Goal: Task Accomplishment & Management: Manage account settings

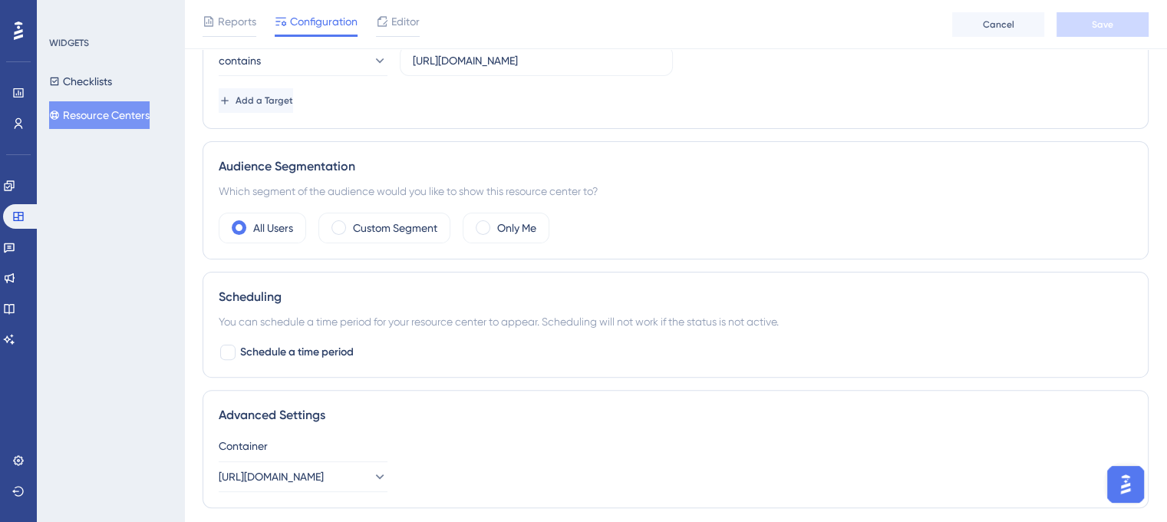
scroll to position [460, 0]
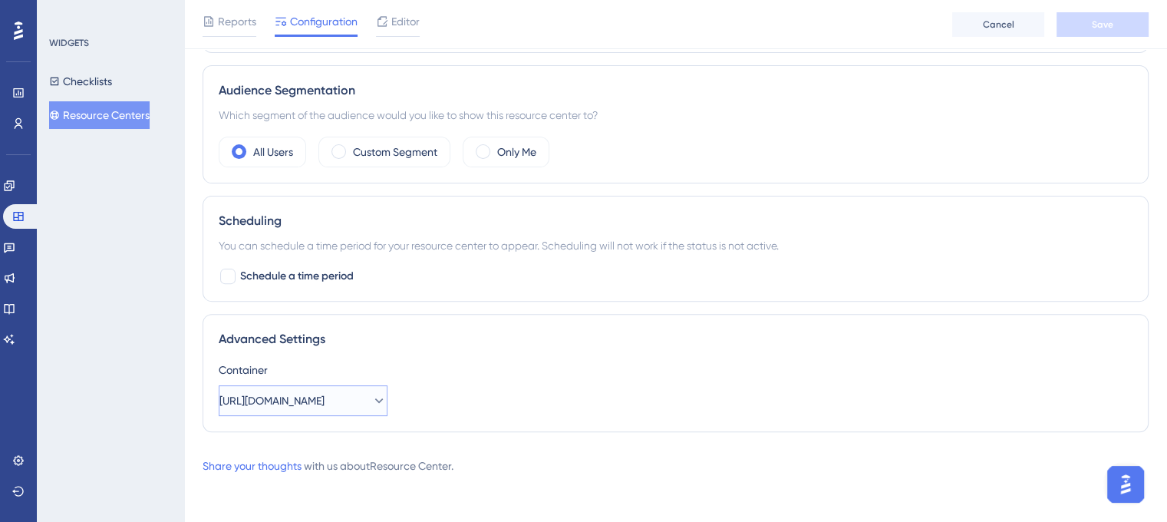
click at [371, 401] on icon at bounding box center [378, 400] width 15 height 15
click at [368, 401] on icon at bounding box center [366, 400] width 15 height 15
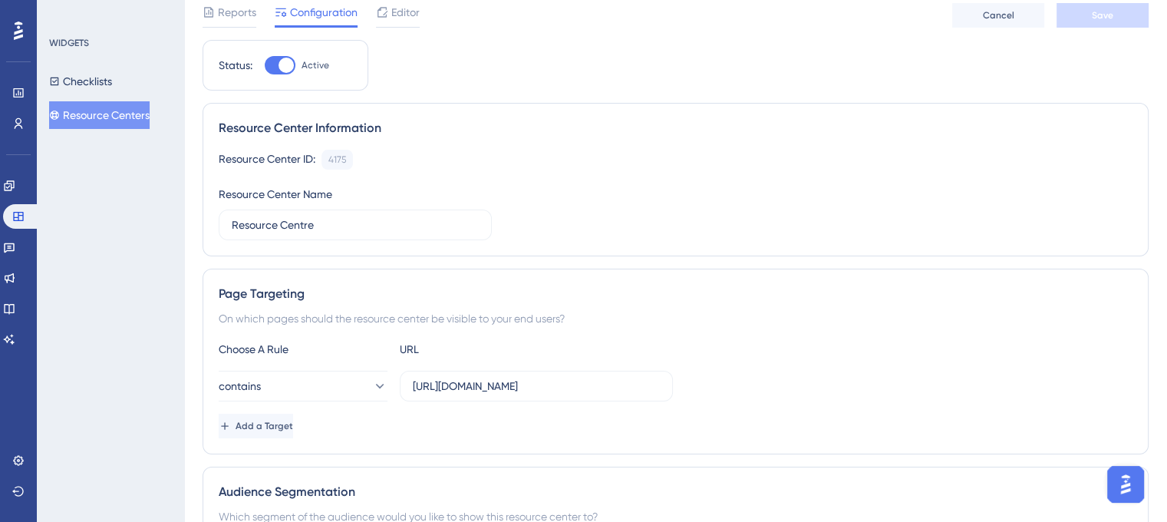
scroll to position [153, 0]
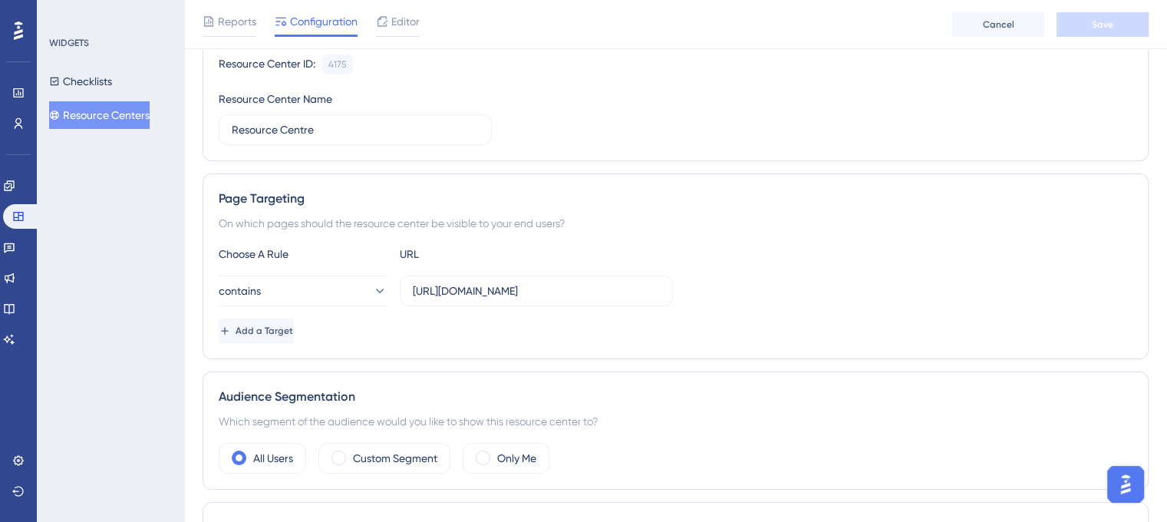
click at [133, 116] on button "Resource Centers" at bounding box center [99, 115] width 101 height 28
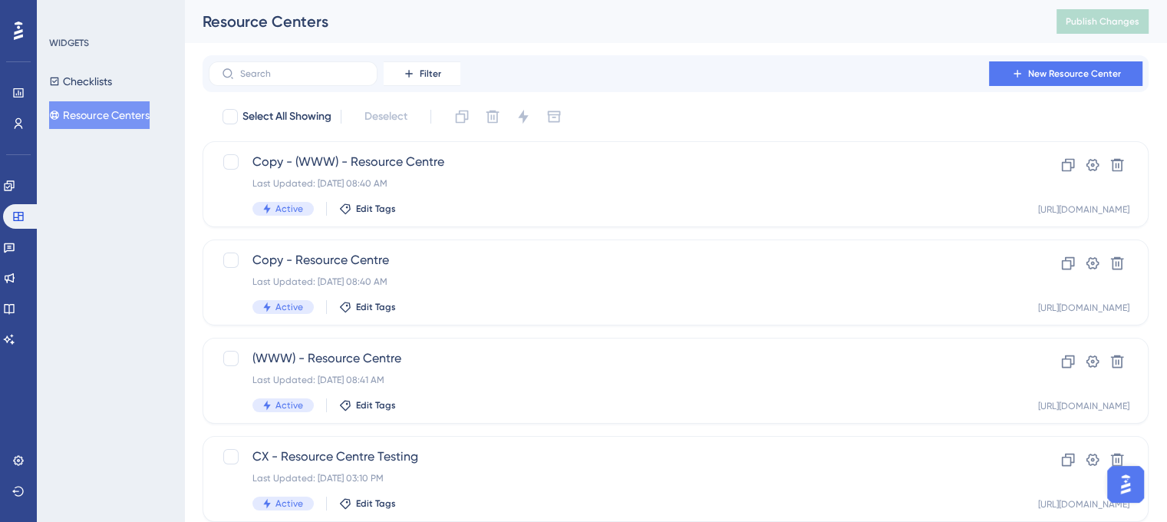
click at [133, 116] on button "Resource Centers" at bounding box center [99, 115] width 101 height 28
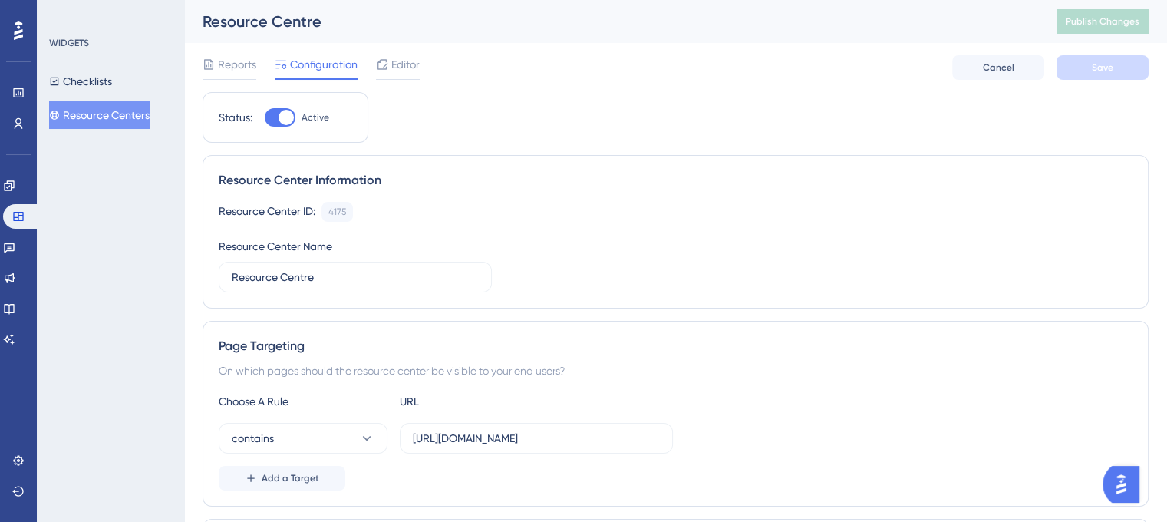
click at [119, 210] on div "WIDGETS Checklists Resource Centers" at bounding box center [110, 261] width 147 height 522
click at [90, 114] on button "Resource Centers" at bounding box center [99, 115] width 101 height 28
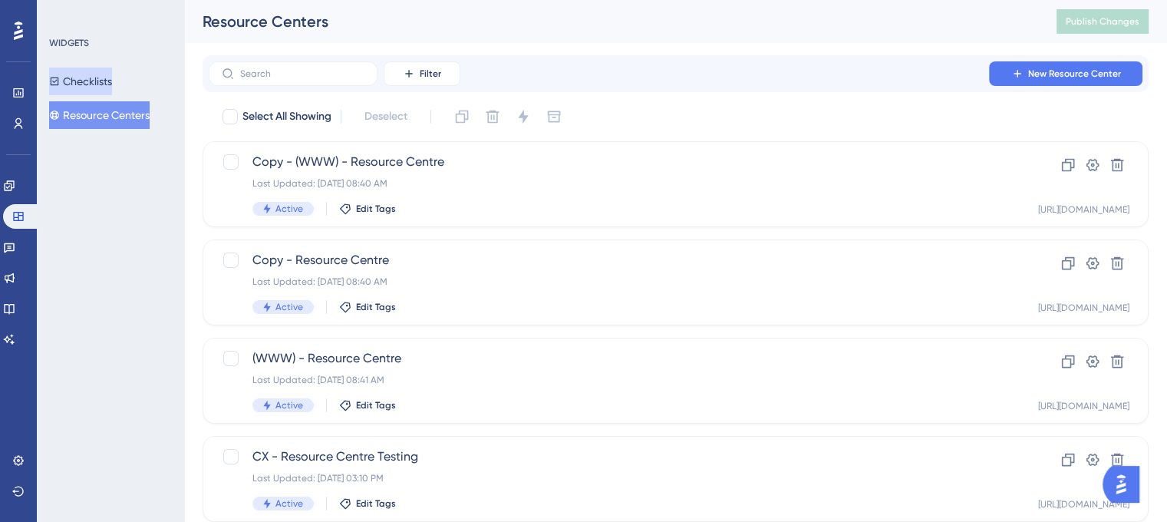
click at [89, 81] on button "Checklists" at bounding box center [80, 82] width 63 height 28
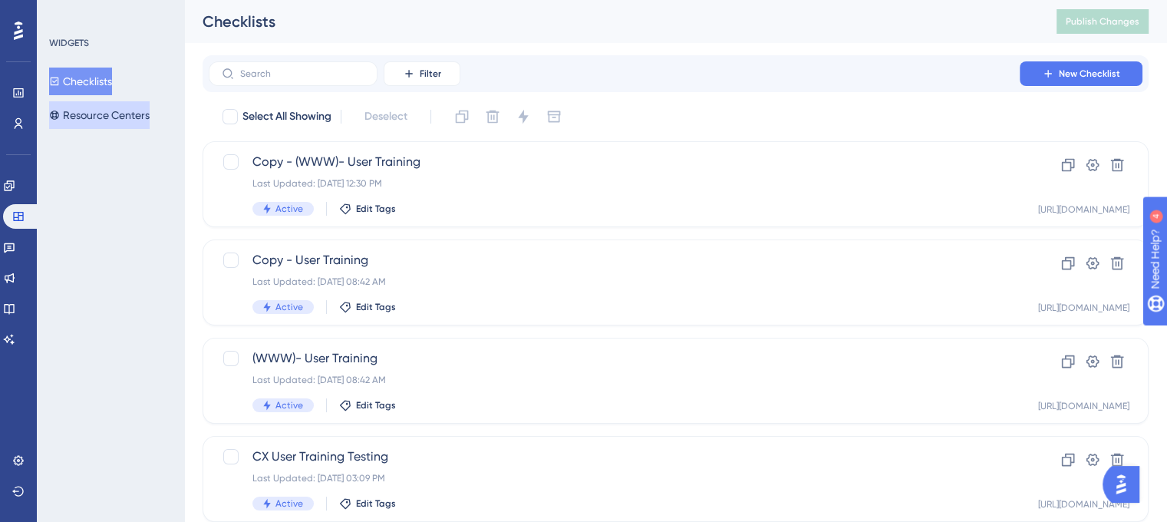
click at [96, 107] on button "Resource Centers" at bounding box center [99, 115] width 101 height 28
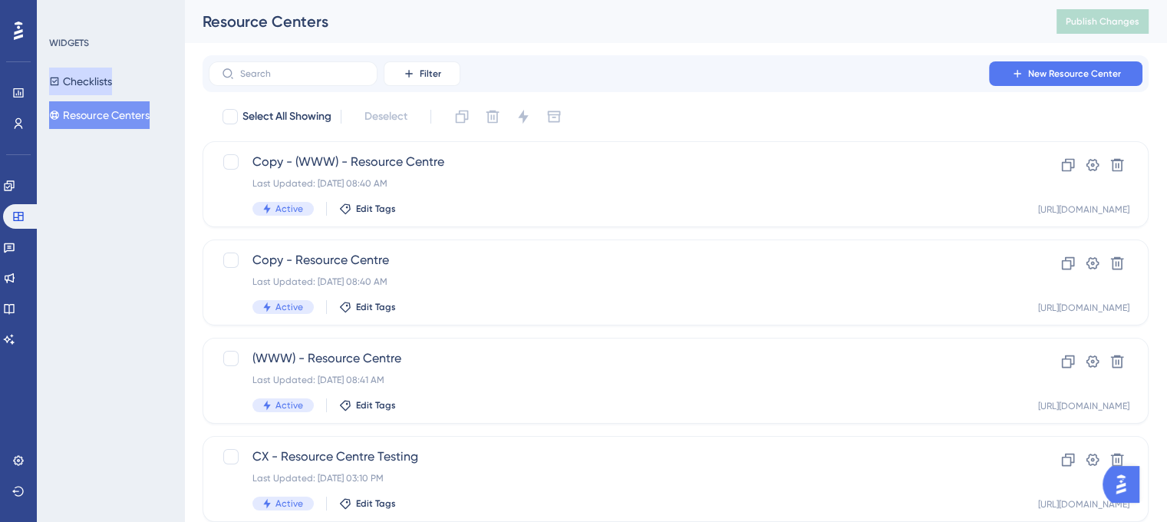
click at [101, 72] on button "Checklists" at bounding box center [80, 82] width 63 height 28
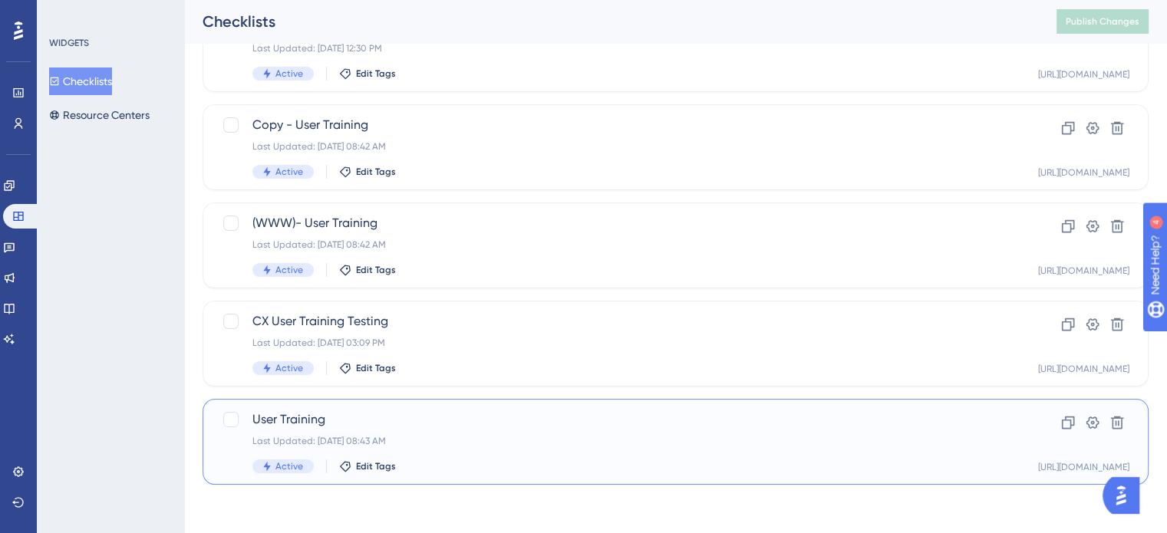
click at [563, 457] on div "User Training Last Updated: [DATE] 08:43 AM Active Edit Tags" at bounding box center [614, 442] width 724 height 63
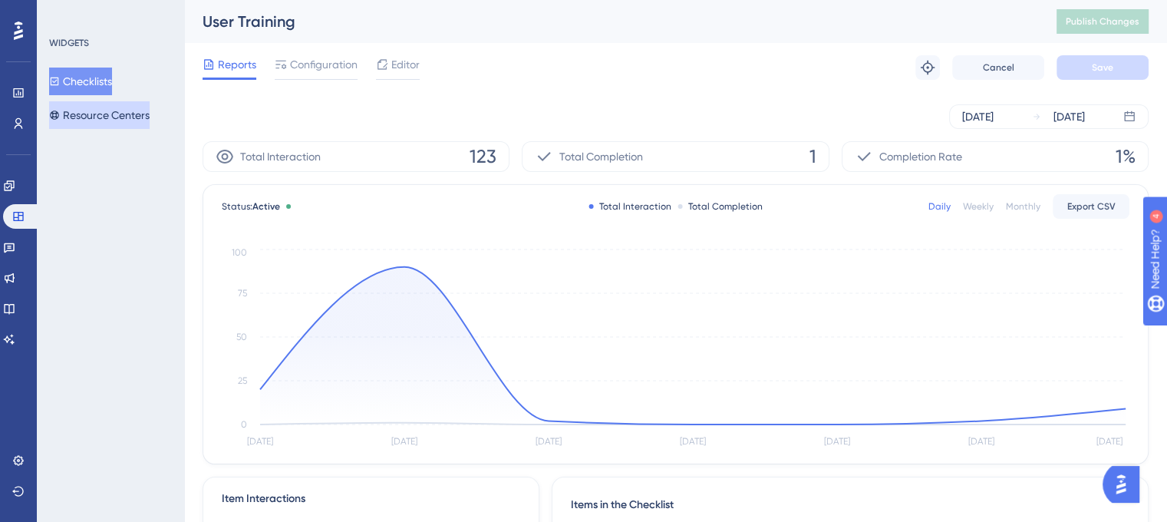
click at [85, 113] on button "Resource Centers" at bounding box center [99, 115] width 101 height 28
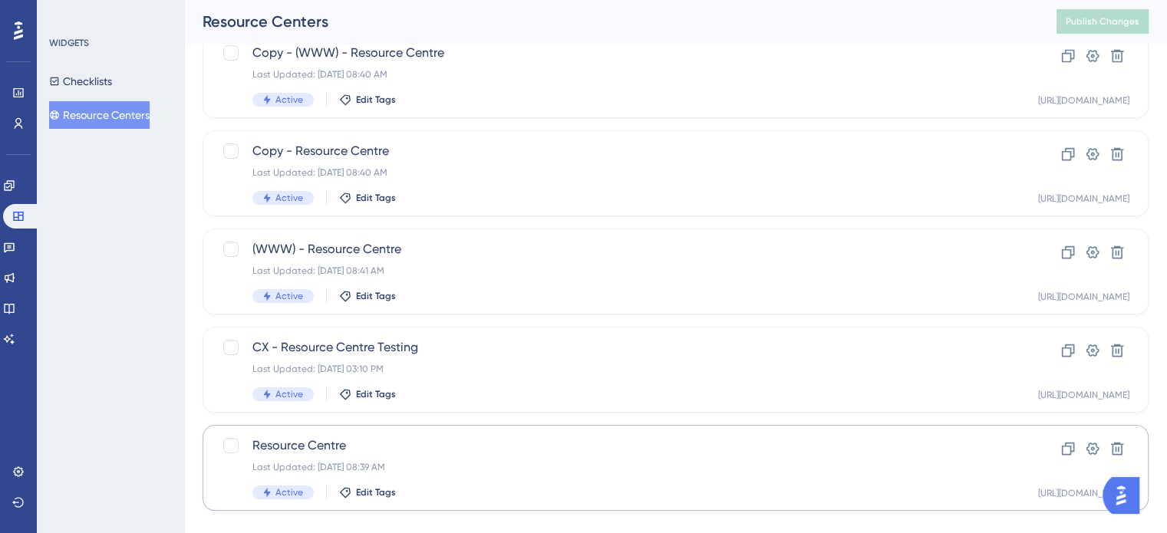
scroll to position [135, 0]
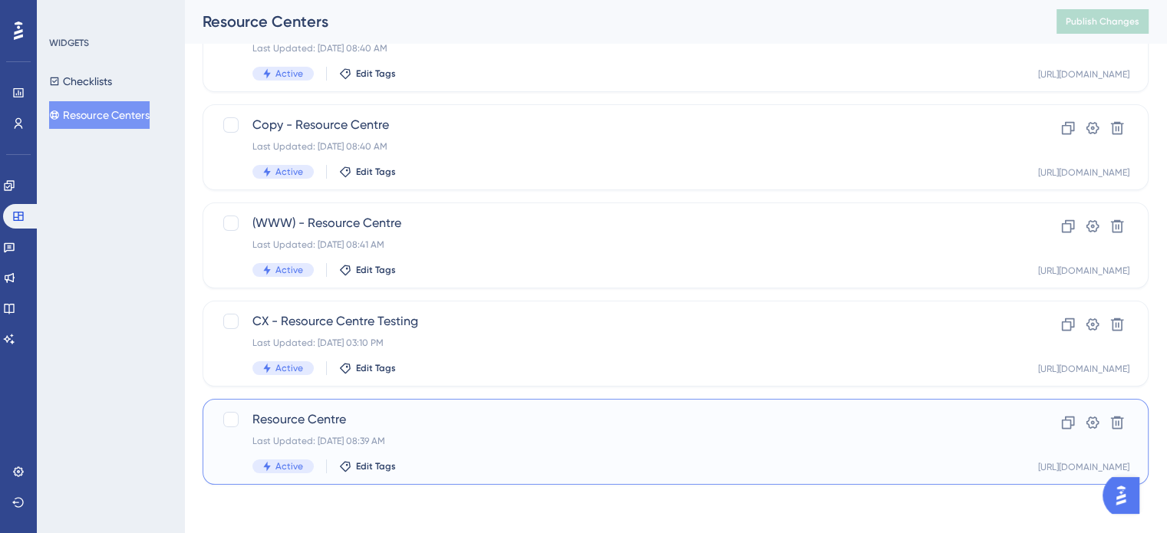
click at [454, 448] on div "Resource Centre Last Updated: [DATE] 08:39 AM Active Edit Tags" at bounding box center [614, 442] width 724 height 63
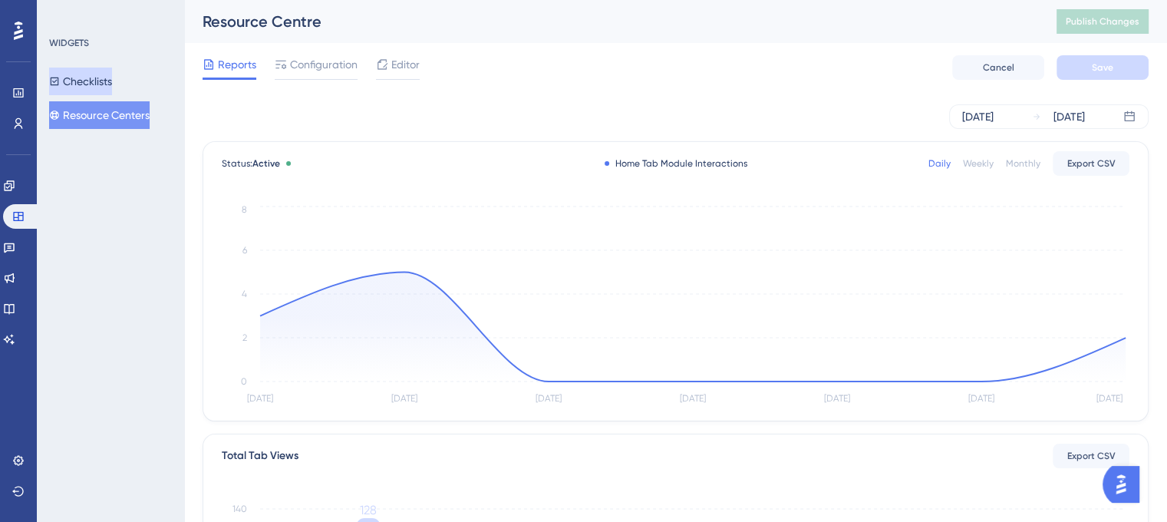
click at [98, 88] on button "Checklists" at bounding box center [80, 82] width 63 height 28
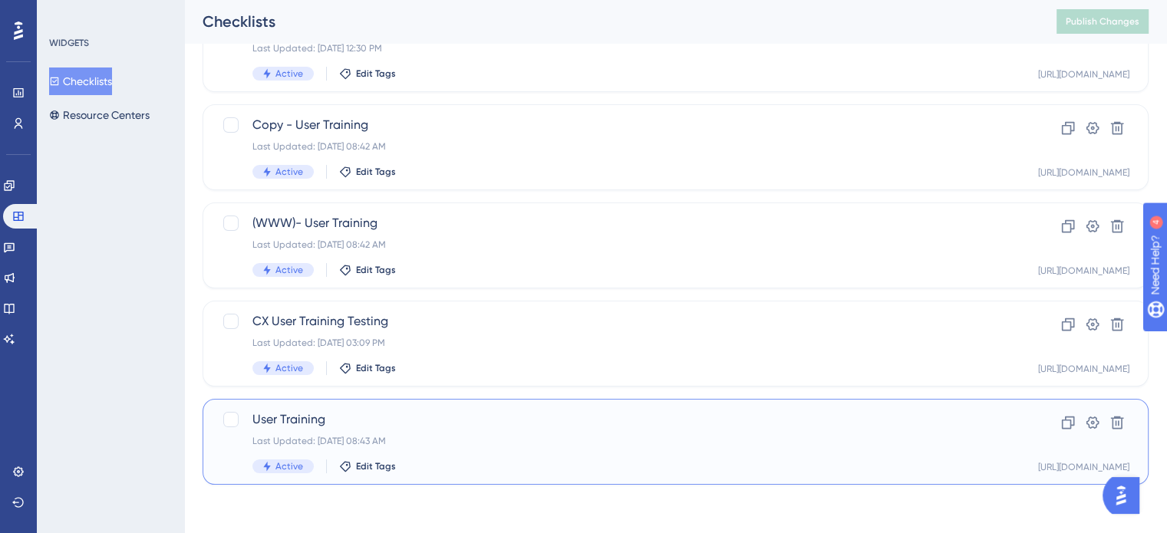
click at [534, 437] on div "Last Updated: [DATE] 08:43 AM" at bounding box center [614, 441] width 724 height 12
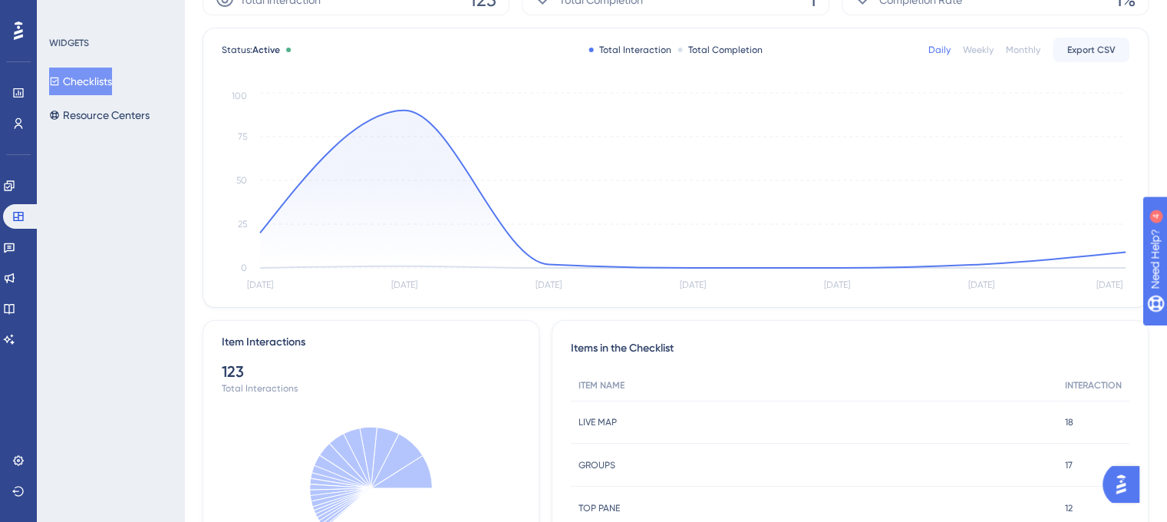
scroll to position [276, 0]
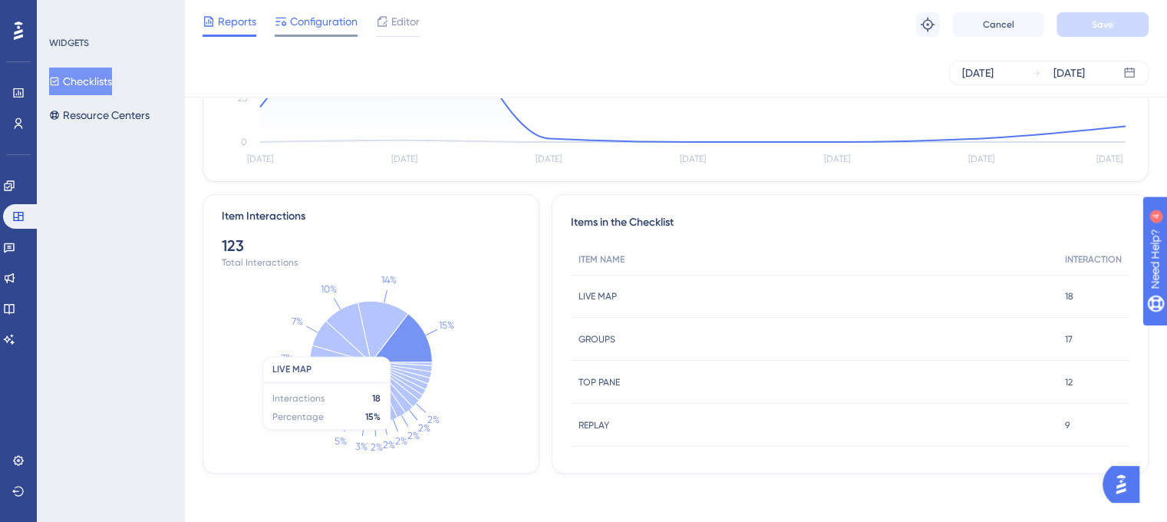
click at [322, 24] on span "Configuration" at bounding box center [324, 21] width 68 height 18
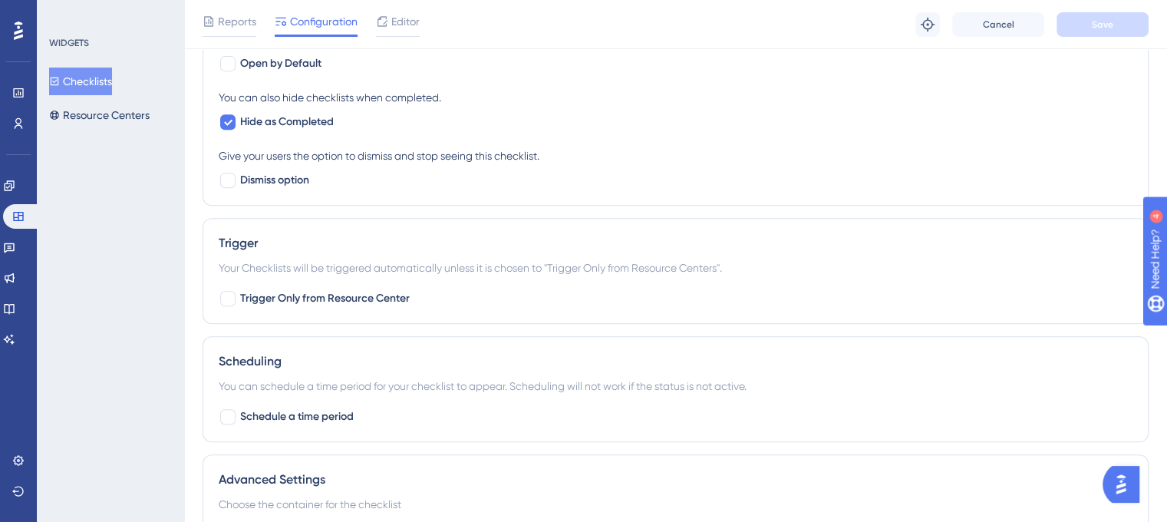
scroll to position [575, 0]
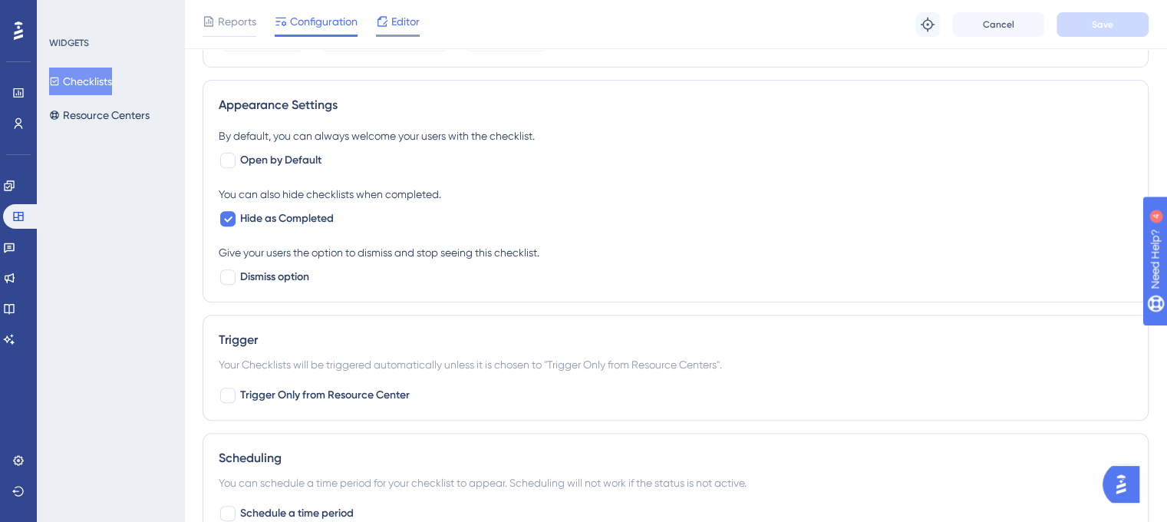
click at [399, 30] on span "Editor" at bounding box center [405, 21] width 28 height 18
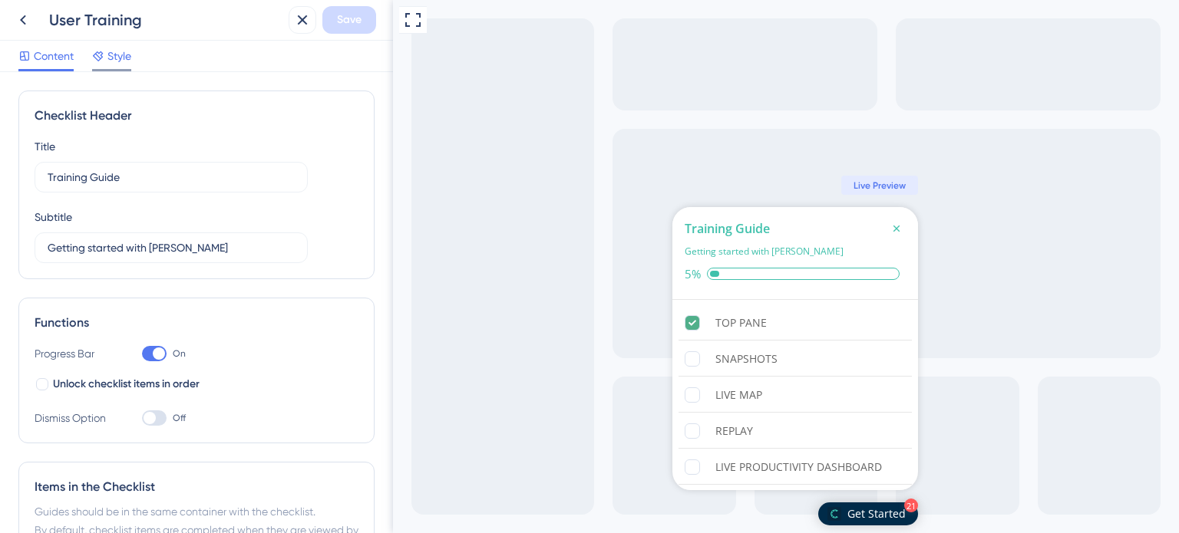
click at [119, 64] on span "Style" at bounding box center [119, 56] width 24 height 18
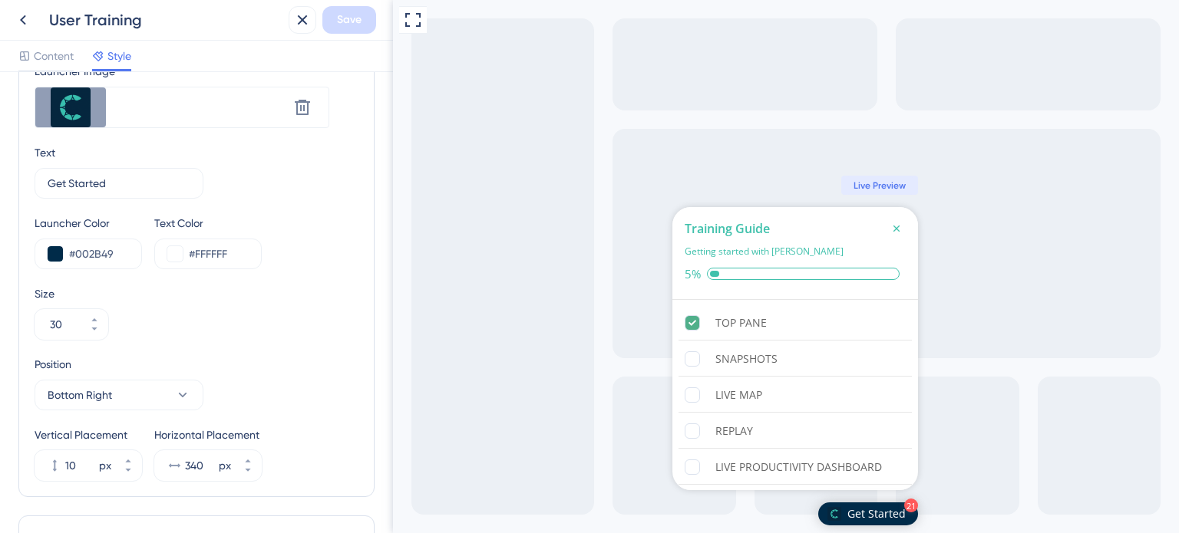
scroll to position [614, 0]
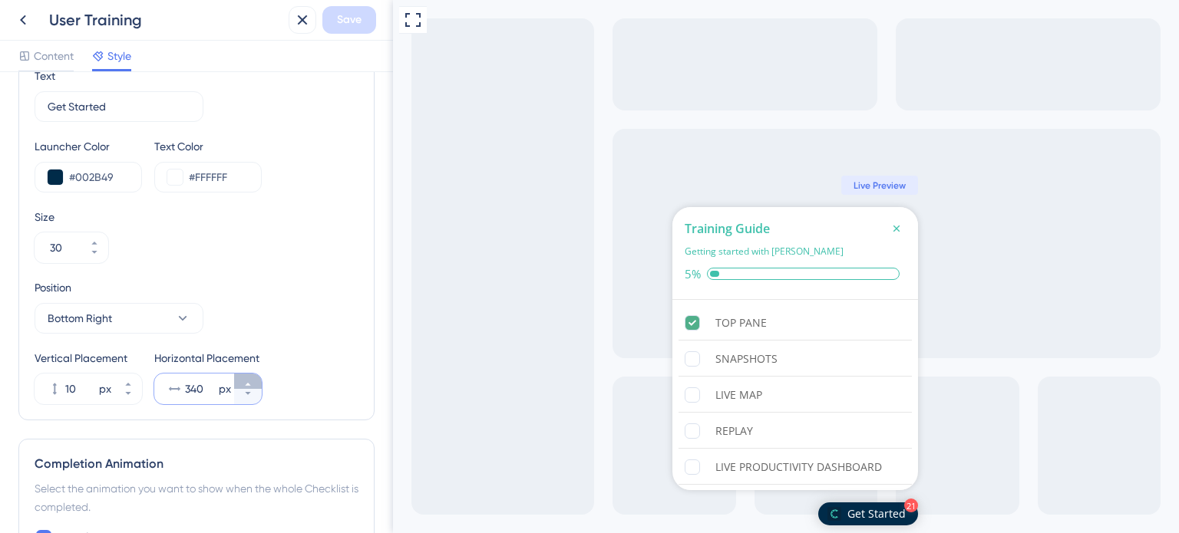
click at [250, 380] on icon at bounding box center [247, 384] width 9 height 9
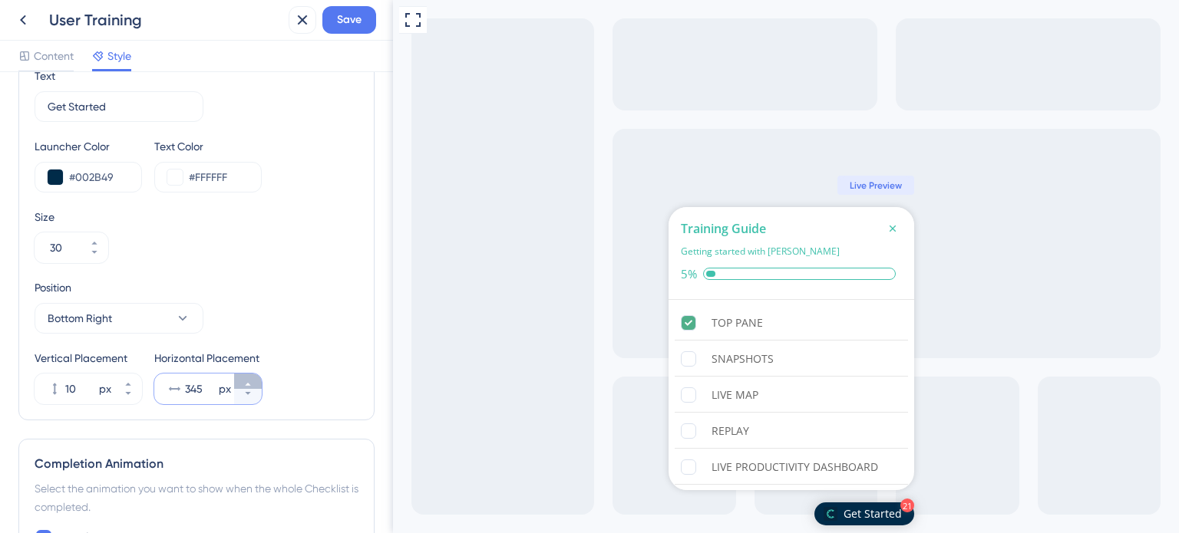
click at [250, 380] on icon at bounding box center [247, 384] width 9 height 9
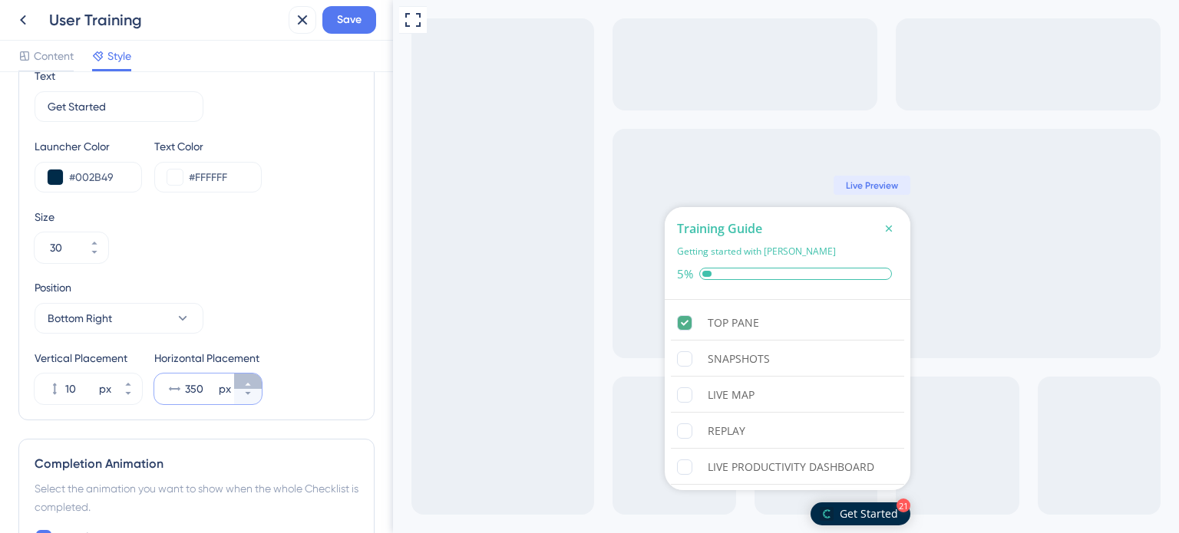
click at [250, 380] on icon at bounding box center [247, 384] width 9 height 9
click at [250, 390] on icon at bounding box center [247, 393] width 9 height 9
click at [250, 375] on button "350 px" at bounding box center [248, 381] width 28 height 15
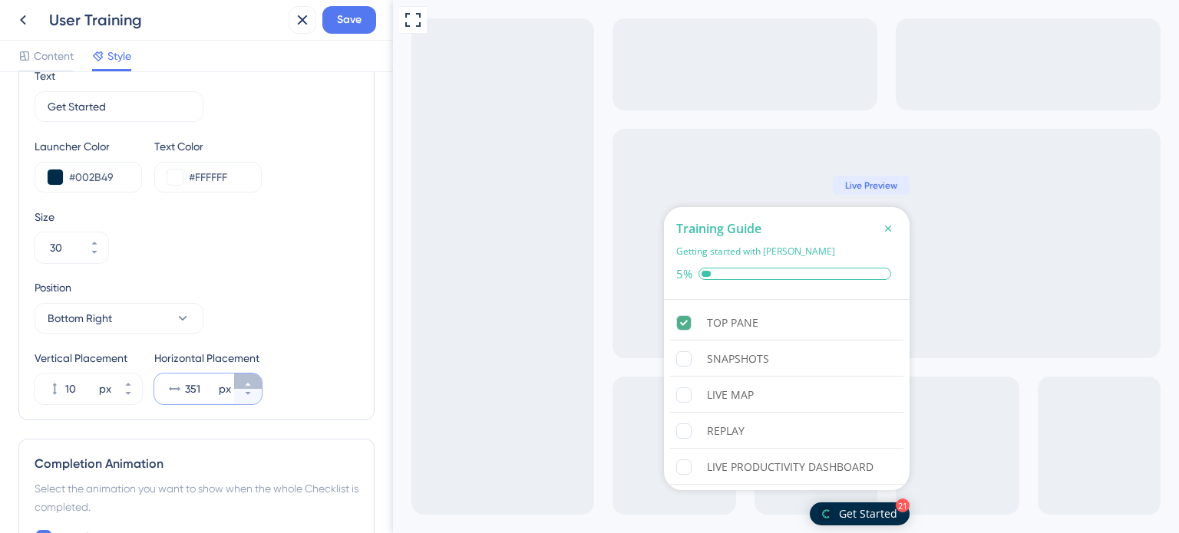
click at [250, 375] on button "351 px" at bounding box center [248, 381] width 28 height 15
click at [250, 375] on button "352 px" at bounding box center [248, 381] width 28 height 15
click at [250, 375] on button "353 px" at bounding box center [248, 381] width 28 height 15
click at [250, 375] on button "354 px" at bounding box center [248, 381] width 28 height 15
type input "355"
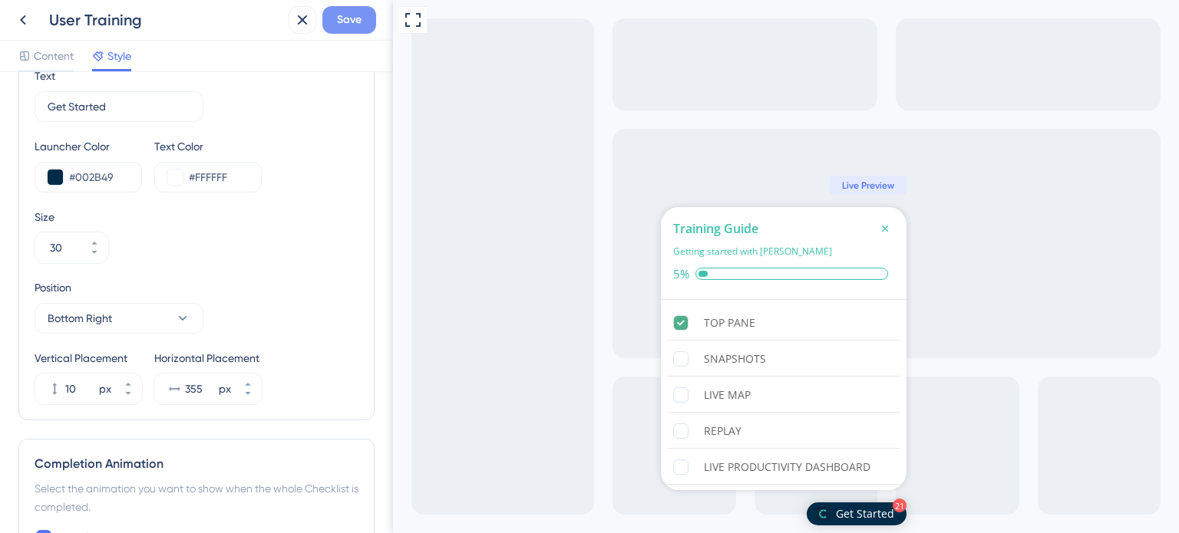
click at [344, 28] on span "Save" at bounding box center [349, 20] width 25 height 18
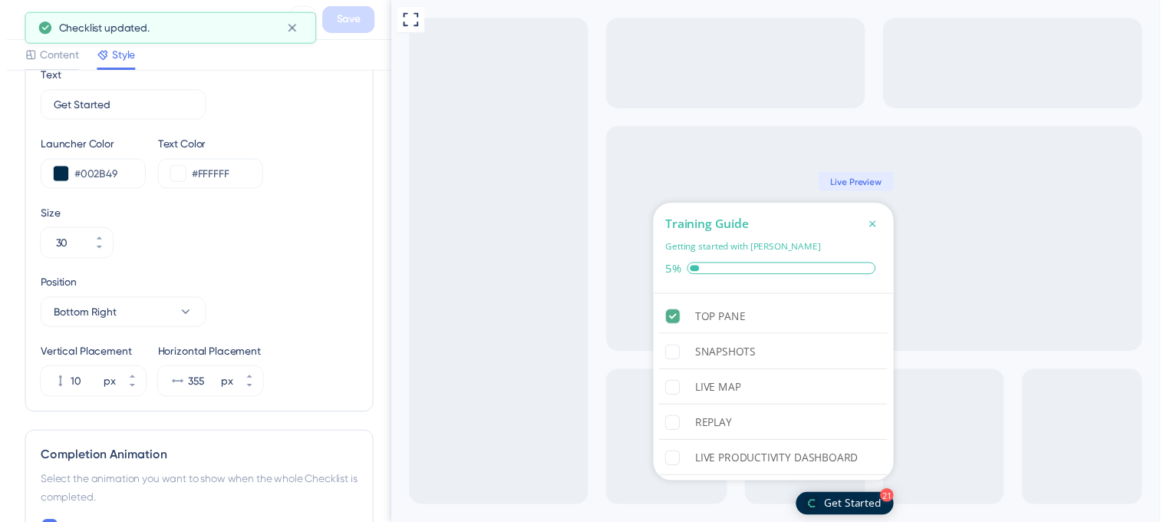
scroll to position [0, 0]
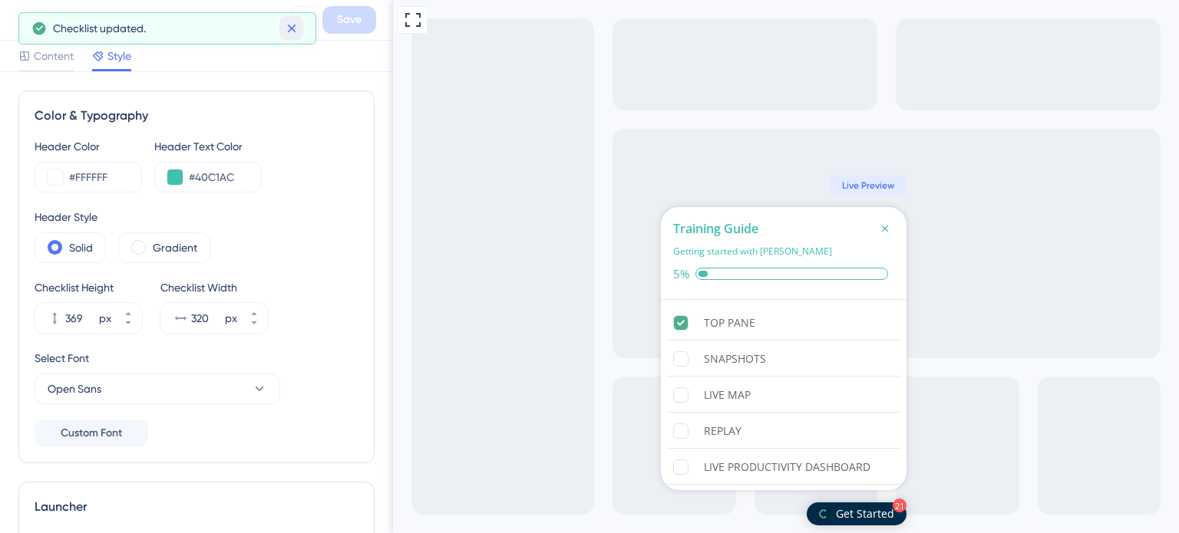
click at [297, 31] on icon at bounding box center [291, 28] width 15 height 15
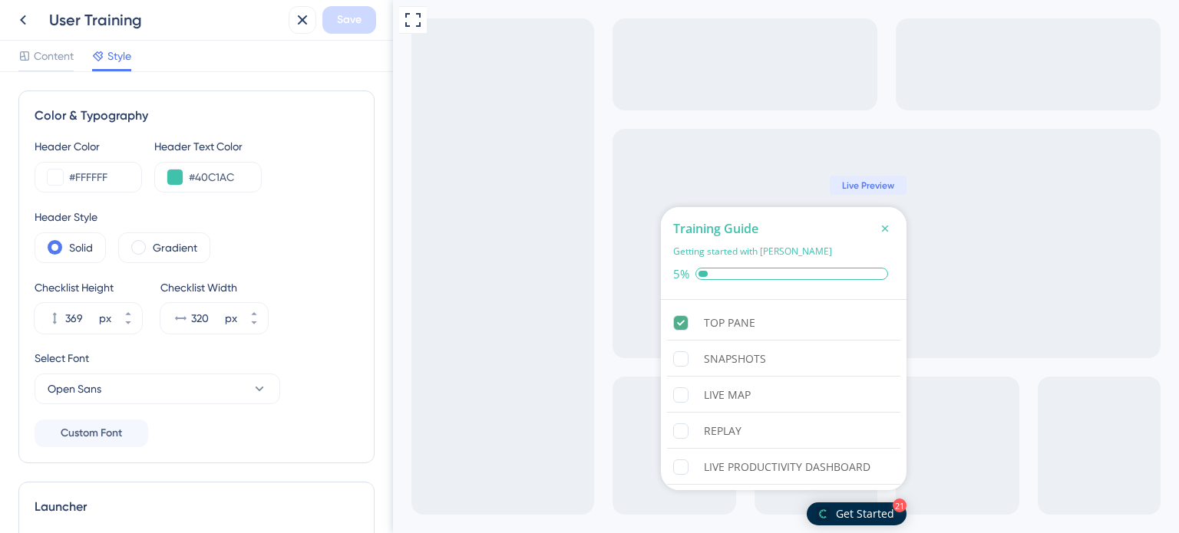
click at [84, 17] on div "User Training" at bounding box center [165, 19] width 233 height 21
click at [25, 18] on icon at bounding box center [23, 20] width 18 height 18
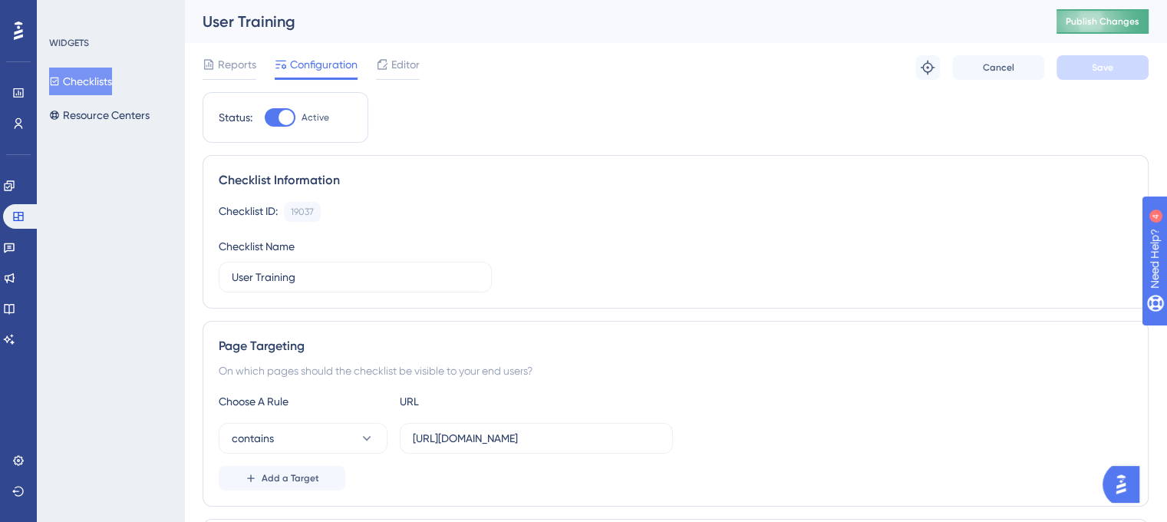
click at [1093, 26] on span "Publish Changes" at bounding box center [1103, 21] width 74 height 12
